Goal: Find contact information: Find contact information

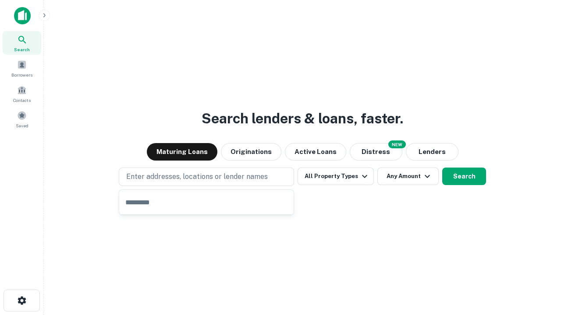
type input "**********"
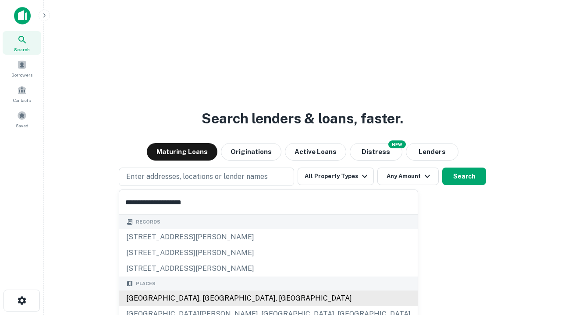
click at [209, 299] on div "[GEOGRAPHIC_DATA], [GEOGRAPHIC_DATA], [GEOGRAPHIC_DATA]" at bounding box center [268, 299] width 298 height 16
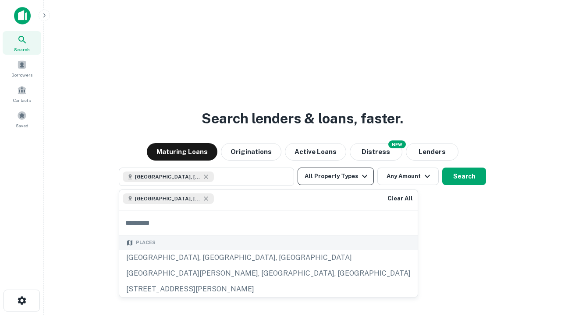
click at [336, 177] on button "All Property Types" at bounding box center [336, 177] width 76 height 18
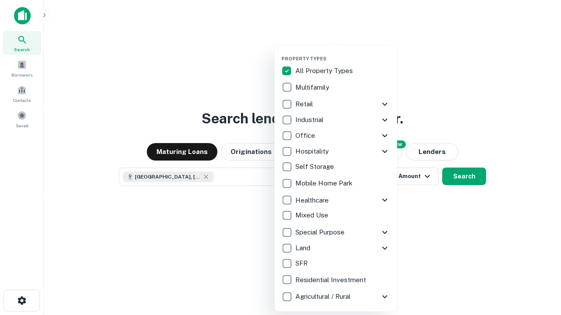
click at [343, 53] on button "button" at bounding box center [342, 53] width 123 height 0
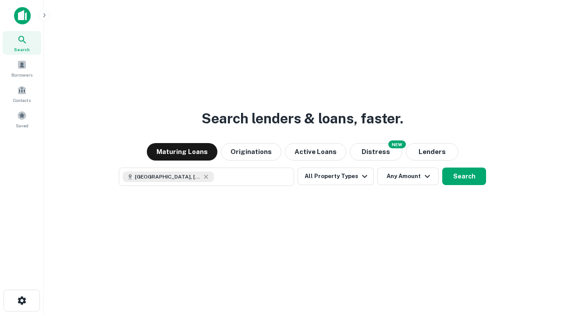
scroll to position [14, 0]
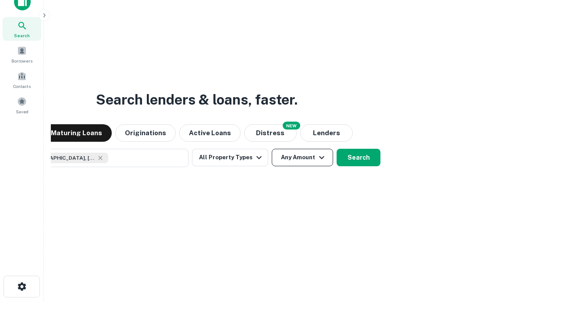
click at [272, 149] on button "Any Amount" at bounding box center [302, 158] width 61 height 18
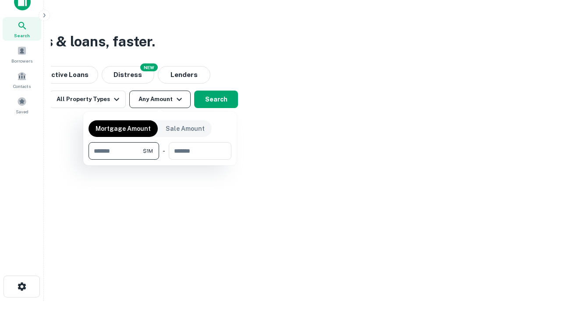
type input "*******"
click at [160, 160] on button "button" at bounding box center [160, 160] width 143 height 0
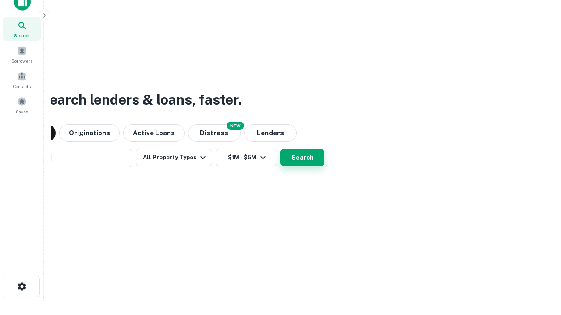
click at [280, 149] on button "Search" at bounding box center [302, 158] width 44 height 18
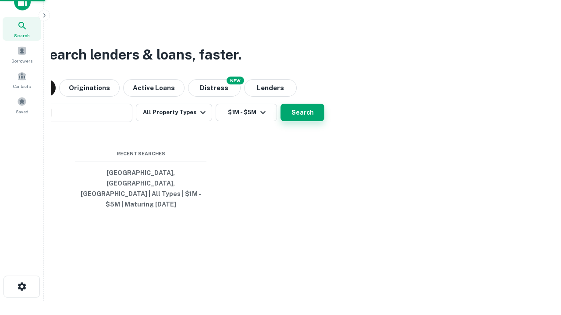
scroll to position [28, 248]
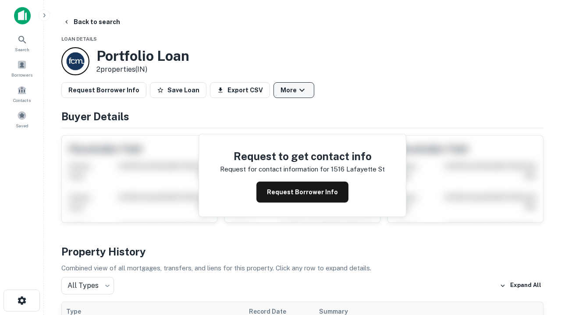
click at [294, 90] on button "More" at bounding box center [293, 90] width 41 height 16
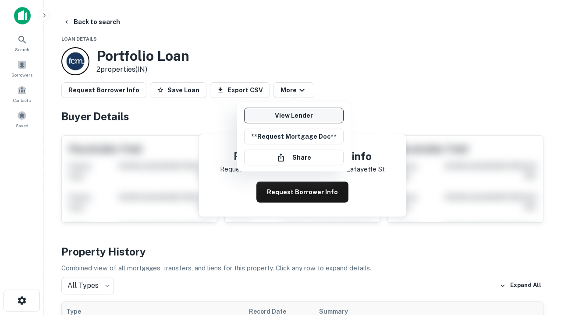
click at [294, 116] on link "View Lender" at bounding box center [293, 116] width 99 height 16
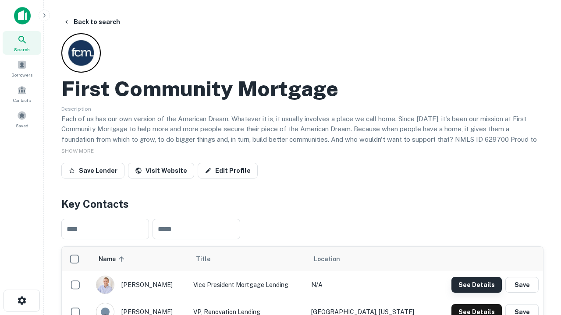
click at [476, 285] on button "See Details" at bounding box center [476, 285] width 50 height 16
